Goal: Information Seeking & Learning: Learn about a topic

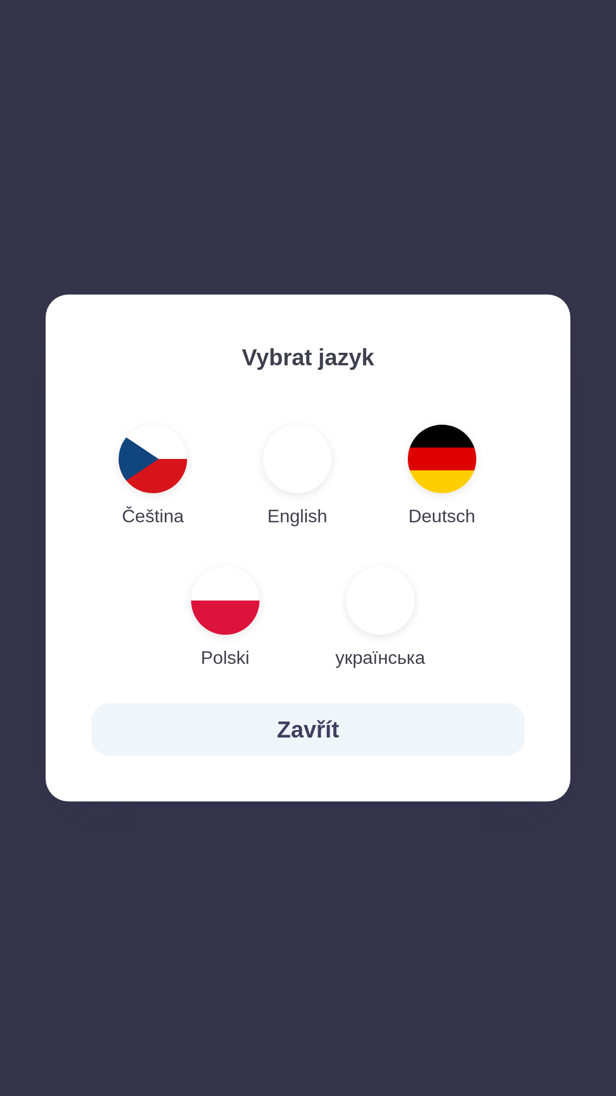
click at [371, 604] on img "button" at bounding box center [380, 600] width 68 height 68
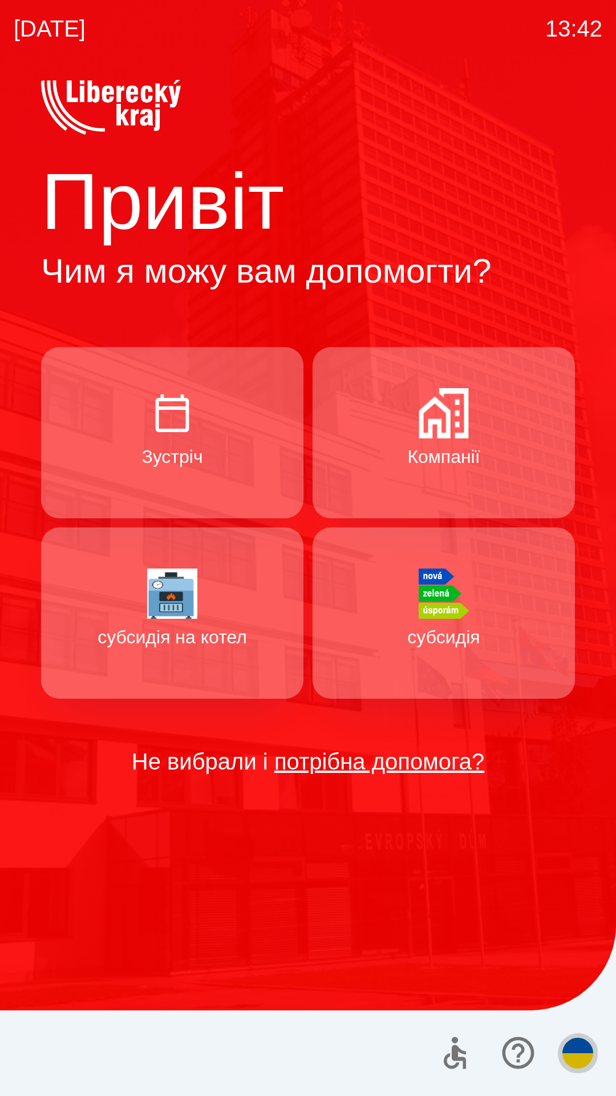
click at [577, 1069] on button "button" at bounding box center [578, 1053] width 40 height 40
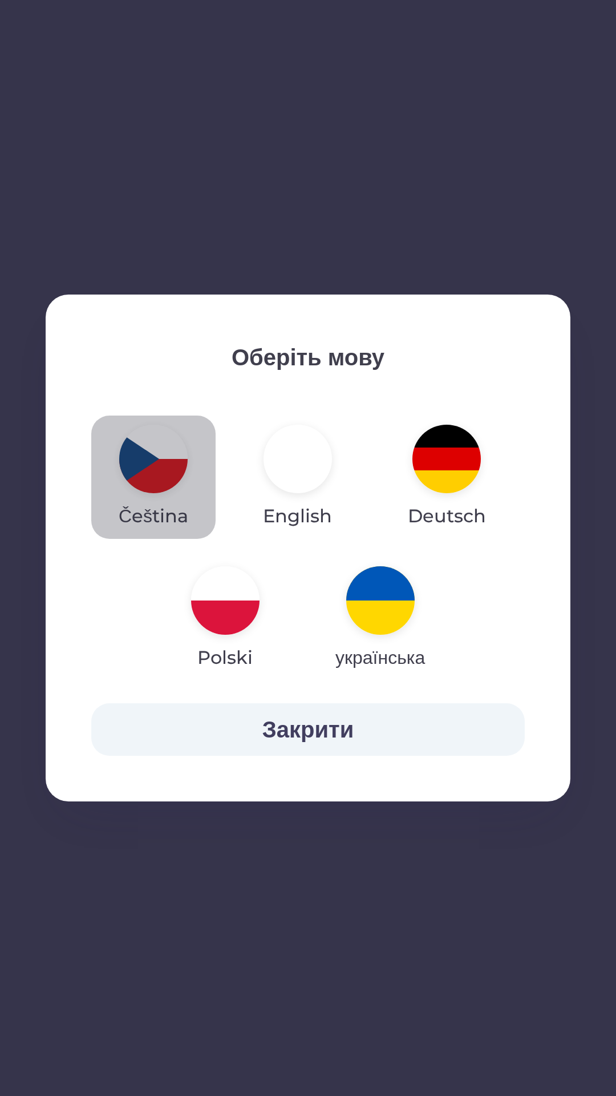
click at [147, 474] on img "button" at bounding box center [153, 459] width 68 height 68
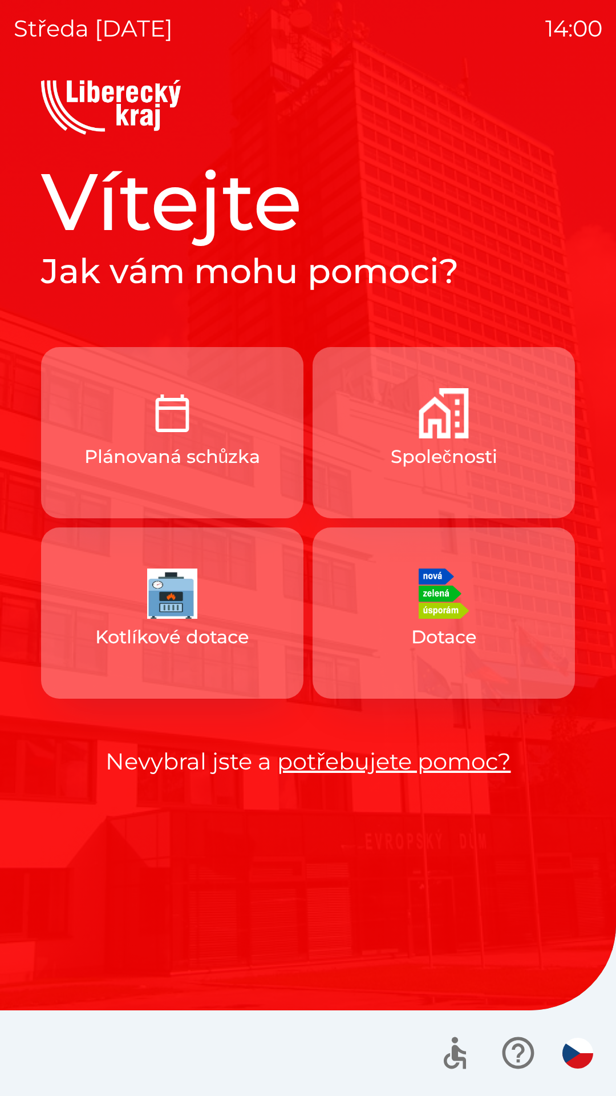
click at [391, 462] on p "Společnosti" at bounding box center [444, 456] width 107 height 27
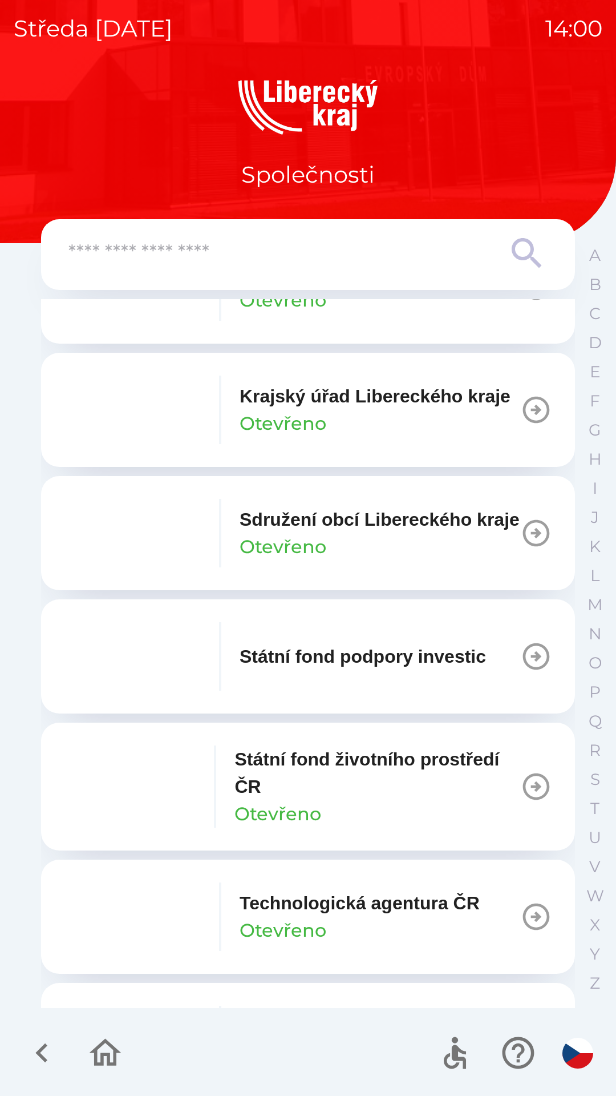
scroll to position [1113, 0]
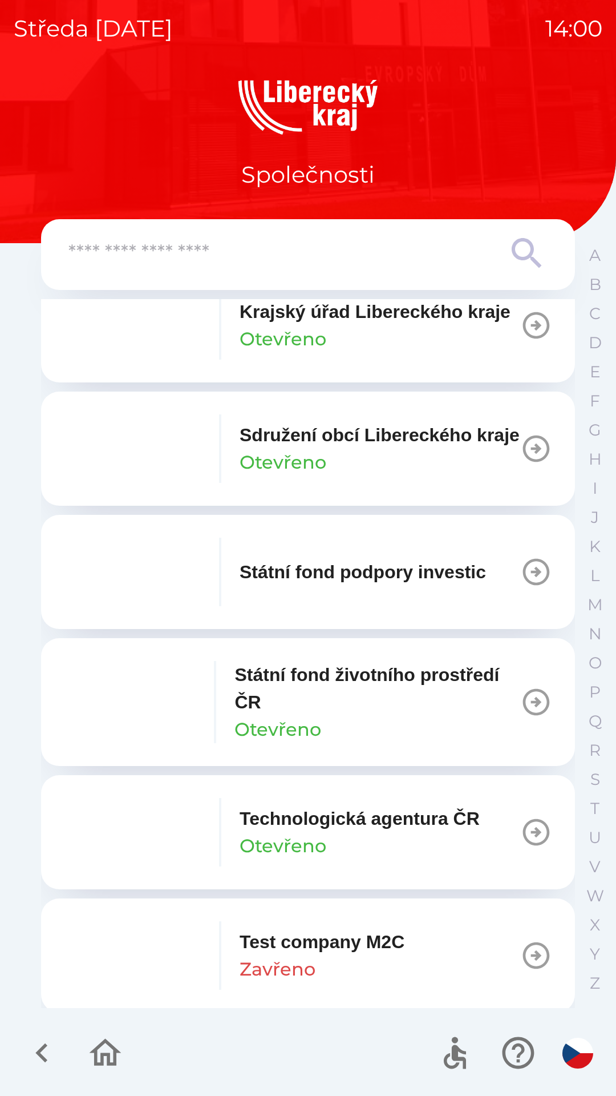
click at [99, 1057] on icon "button" at bounding box center [105, 1053] width 38 height 38
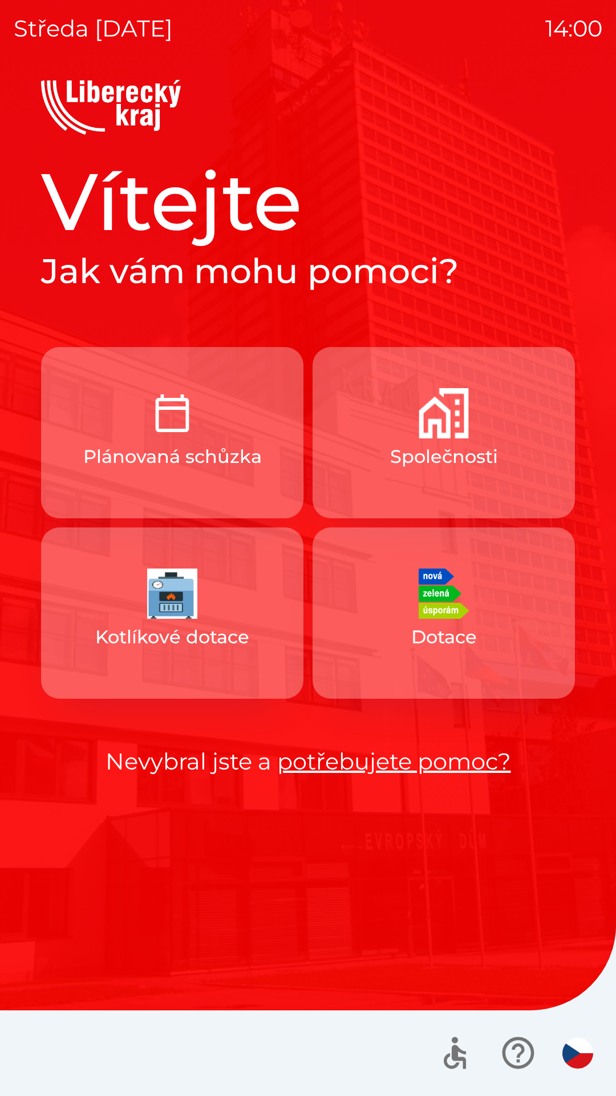
click at [233, 462] on p "Plánovaná schůzka" at bounding box center [172, 456] width 179 height 27
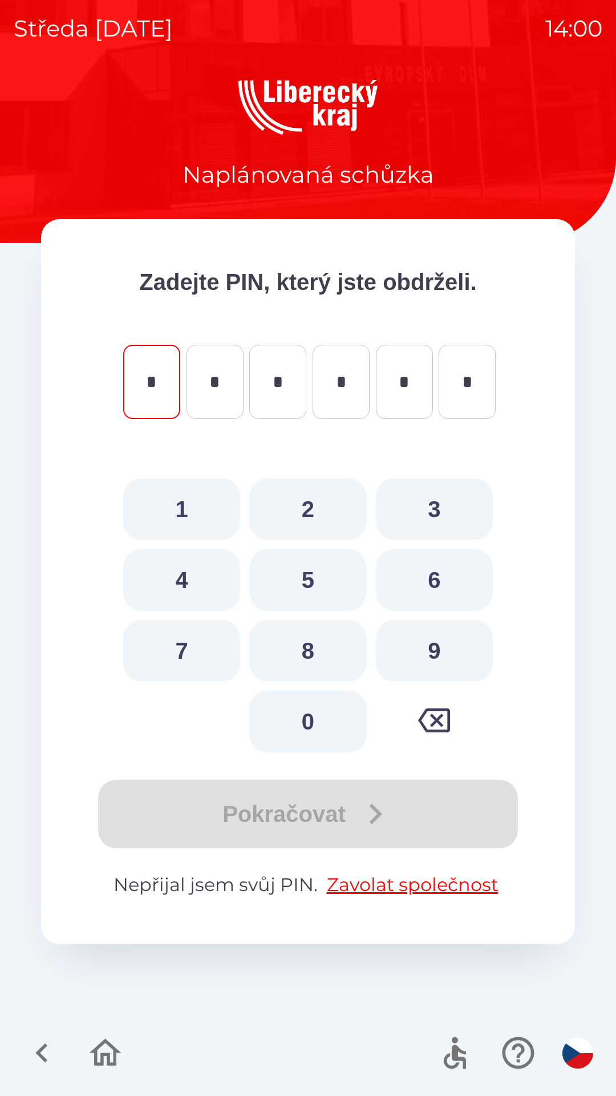
click at [94, 1059] on icon "button" at bounding box center [105, 1053] width 38 height 38
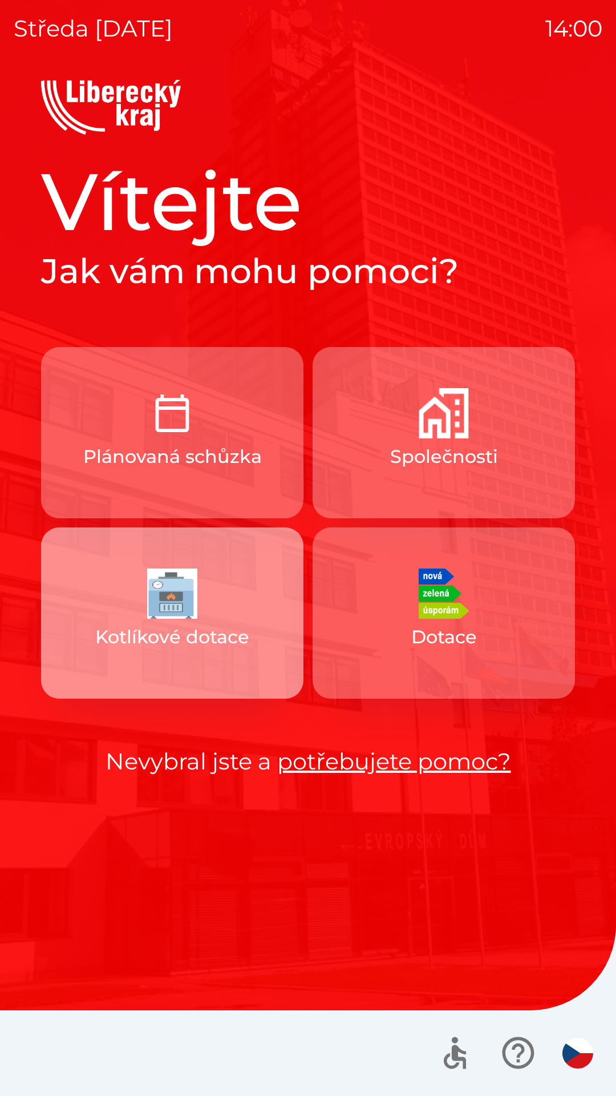
click at [170, 696] on button "Kotlíkové dotace" at bounding box center [172, 612] width 263 height 171
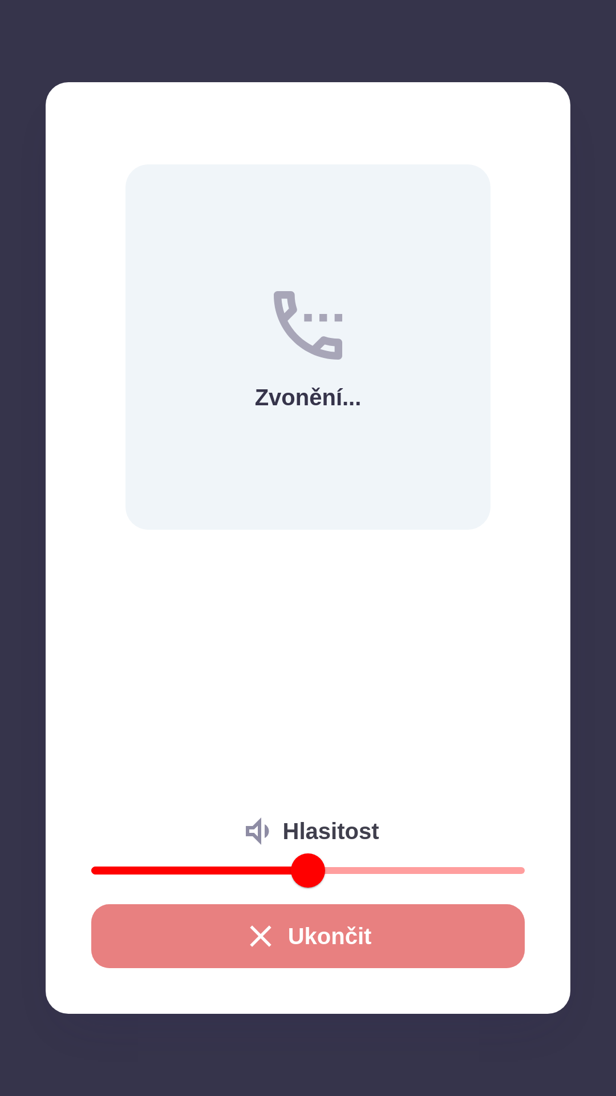
click at [208, 942] on button "Ukončit" at bounding box center [308, 936] width 434 height 64
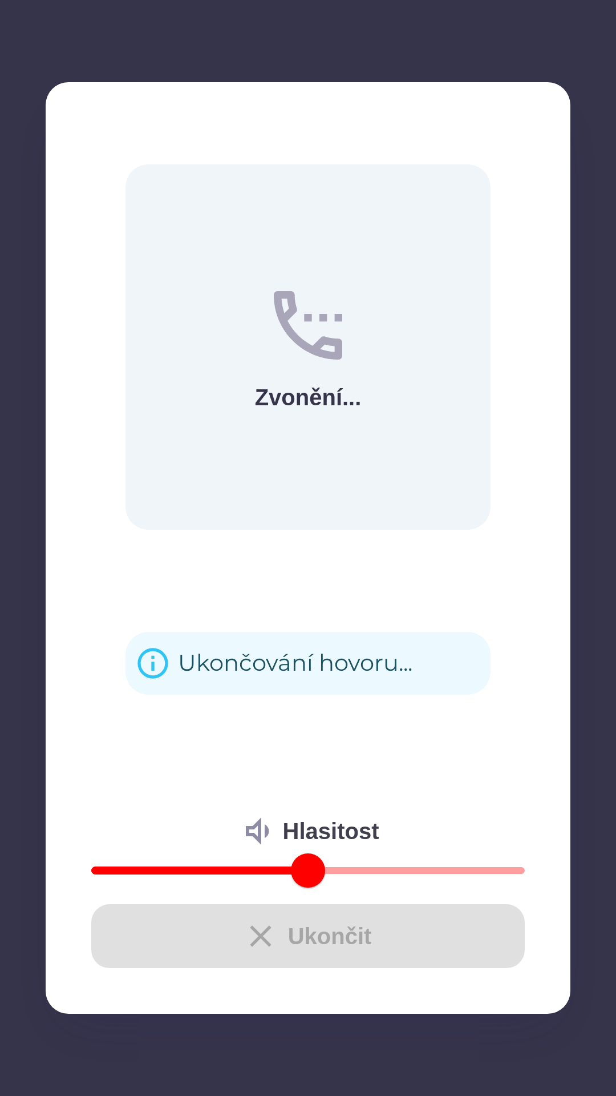
click at [320, 940] on div "Ukončit" at bounding box center [308, 936] width 434 height 64
click at [303, 940] on div "Ukončit" at bounding box center [308, 936] width 434 height 64
click at [298, 933] on div "Ukončit" at bounding box center [308, 936] width 434 height 64
click at [299, 933] on div "Ukončit" at bounding box center [308, 936] width 434 height 64
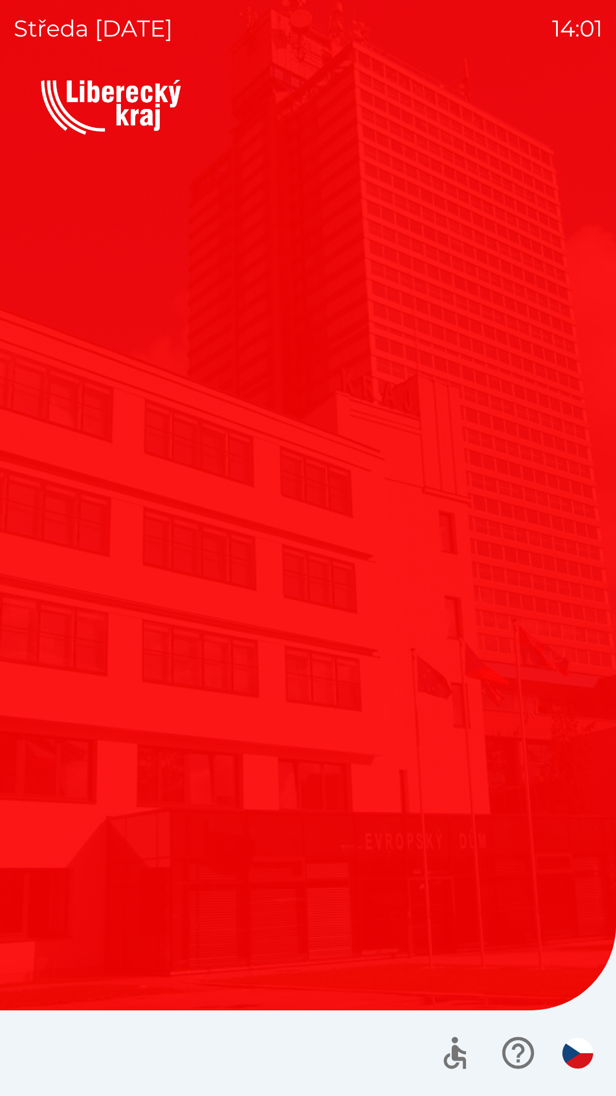
click at [354, 643] on button "Dotace" at bounding box center [444, 561] width 263 height 171
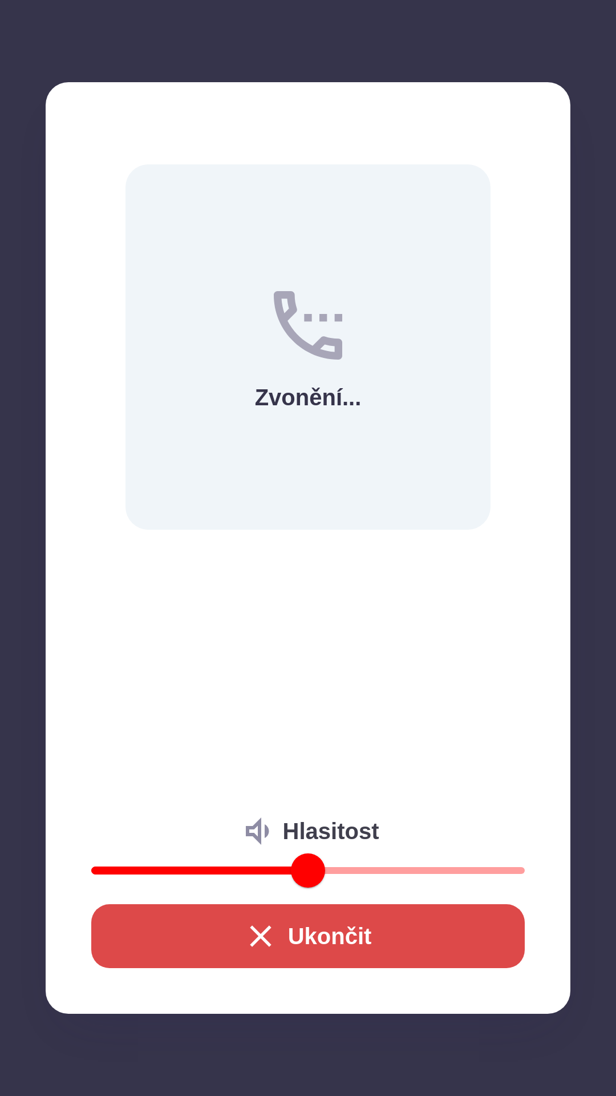
click at [417, 940] on button "Ukončit" at bounding box center [308, 936] width 434 height 64
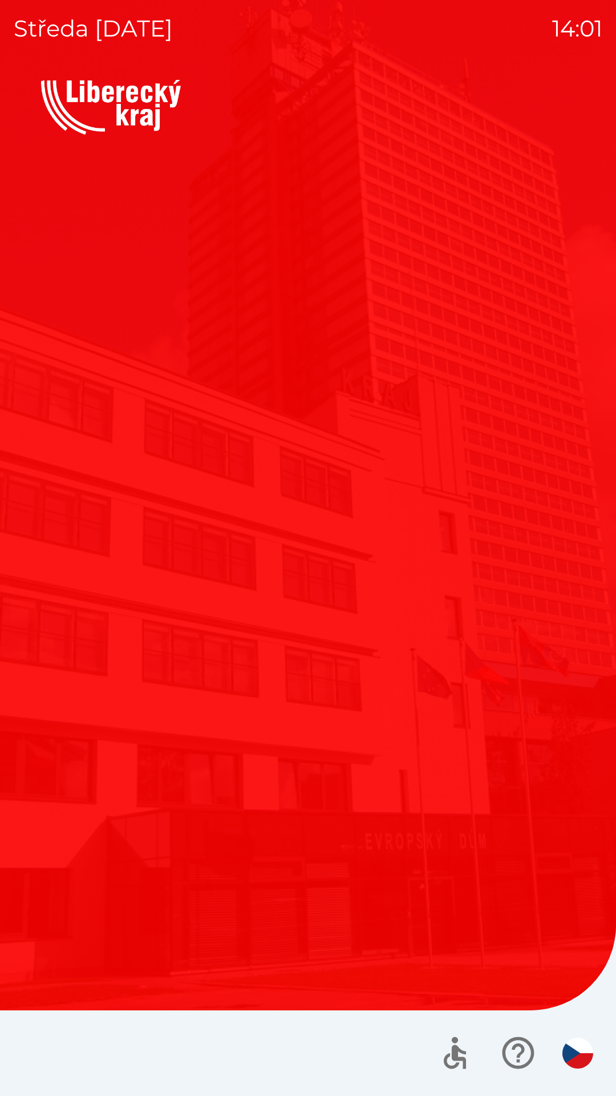
click at [564, 731] on div "Vítejte Jak vám mohu pomoci? Plánovaná schůzka Společnosti Kotlíkové dotace Dot…" at bounding box center [308, 466] width 534 height 626
click at [193, 684] on div "Vítejte Jak vám mohu pomoci? Plánovaná schůzka Společnosti Kotlíkové dotace Dot…" at bounding box center [308, 466] width 534 height 626
click at [311, 726] on div "Vítejte Jak vám mohu pomoci? Plánovaná schůzka Společnosti Kotlíkové dotace Dot…" at bounding box center [308, 466] width 534 height 626
click at [418, 887] on div "Vítejte Jak vám mohu pomoci? Plánovaná schůzka Společnosti Kotlíkové dotace Dot…" at bounding box center [308, 588] width 589 height 1016
click at [416, 854] on div "Vítejte Jak vám mohu pomoci? Plánovaná schůzka Společnosti Kotlíkové dotace Dot…" at bounding box center [308, 588] width 589 height 1016
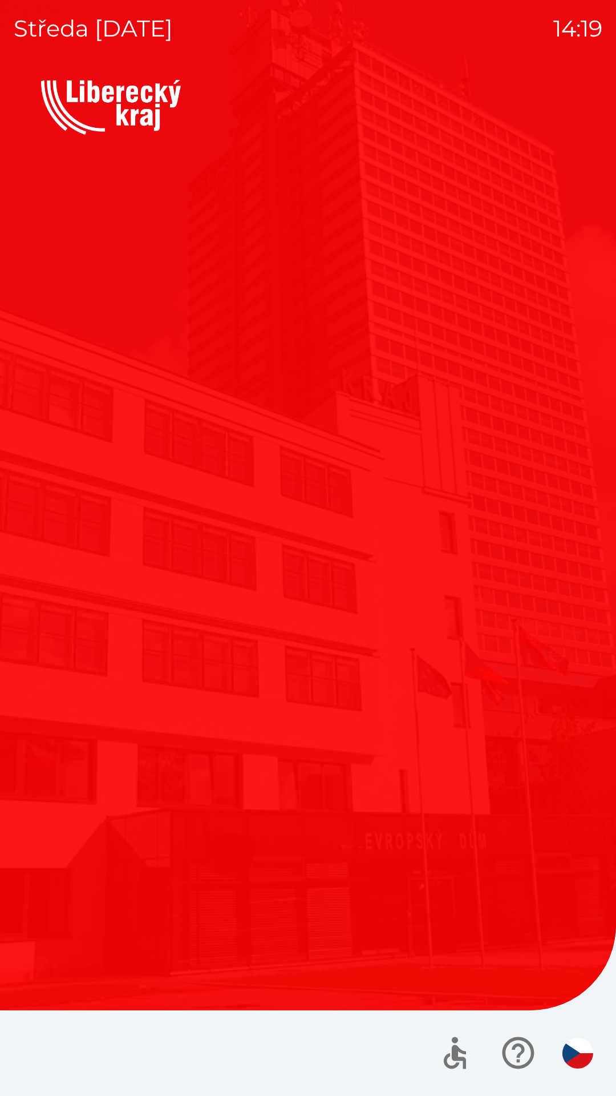
click at [419, 778] on div "Vítejte Jak vám mohu pomoci? Plánovaná schůzka Společnosti Kotlíkové dotace Dot…" at bounding box center [308, 466] width 534 height 626
